Goal: Navigation & Orientation: Find specific page/section

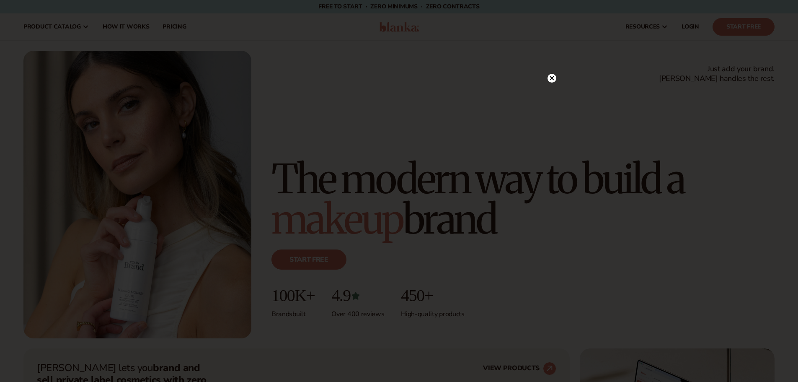
click at [552, 81] on circle at bounding box center [551, 78] width 9 height 9
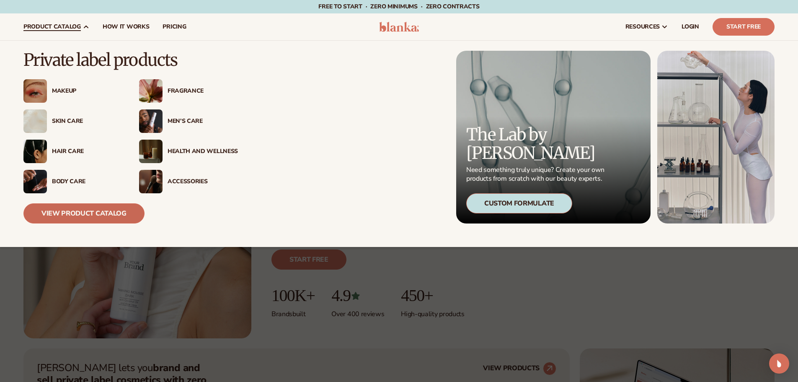
click at [72, 208] on link "View Product Catalog" at bounding box center [83, 213] width 121 height 20
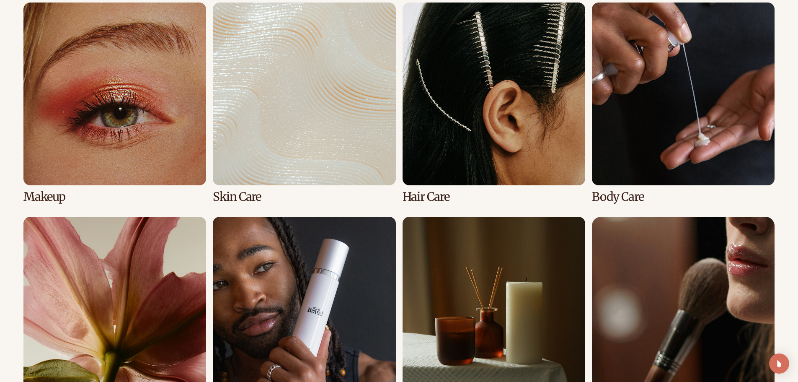
scroll to position [628, 0]
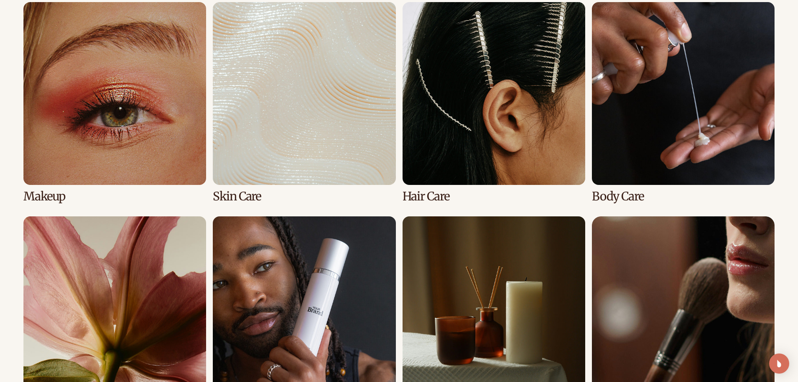
click at [110, 146] on link "1 / 8" at bounding box center [114, 102] width 183 height 201
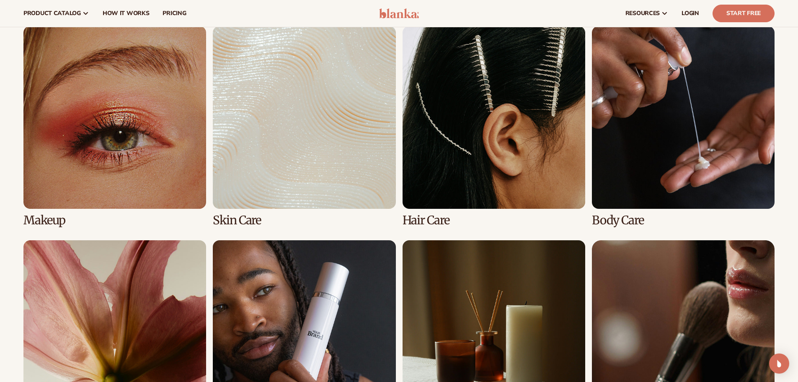
scroll to position [586, 0]
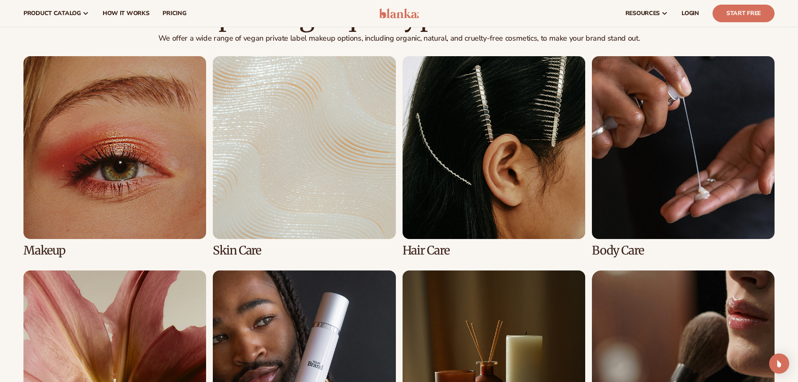
click at [181, 173] on link "1 / 8" at bounding box center [114, 156] width 183 height 201
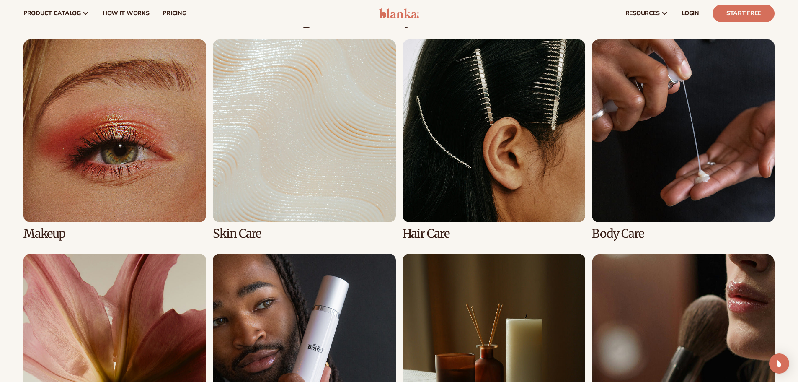
scroll to position [586, 0]
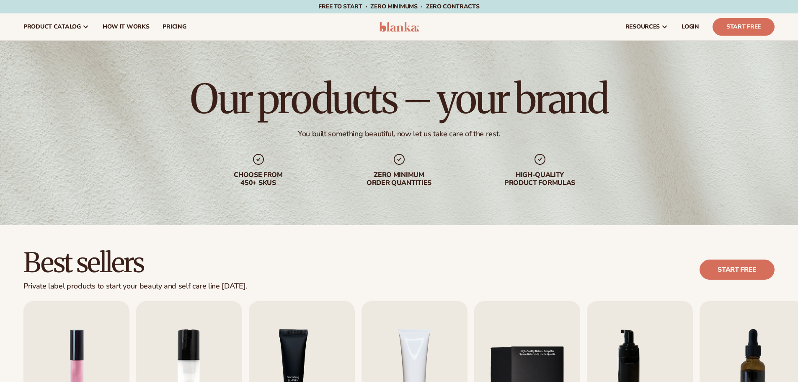
scroll to position [628, 0]
